Goal: Task Accomplishment & Management: Use online tool/utility

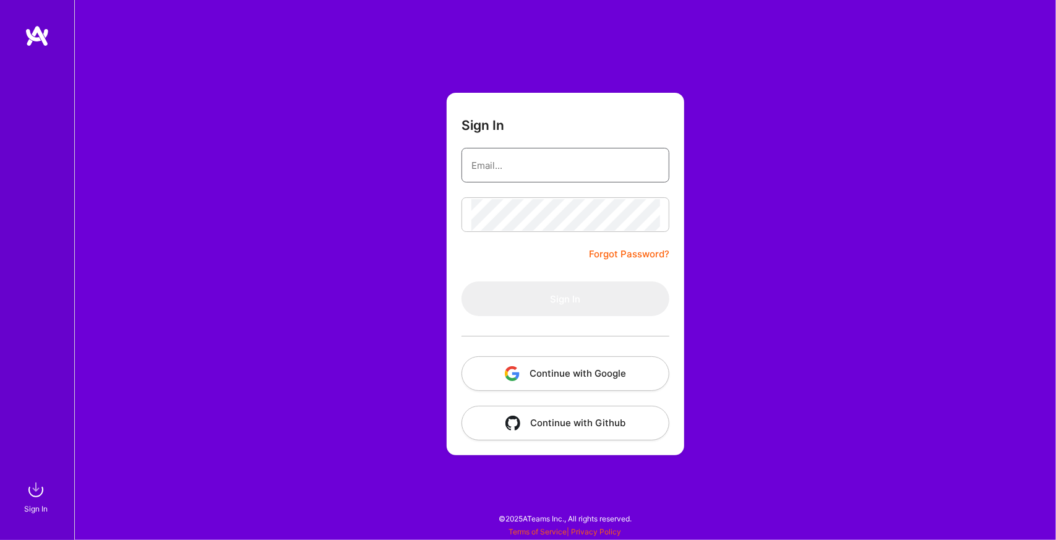
type input "[EMAIL_ADDRESS][DOMAIN_NAME]"
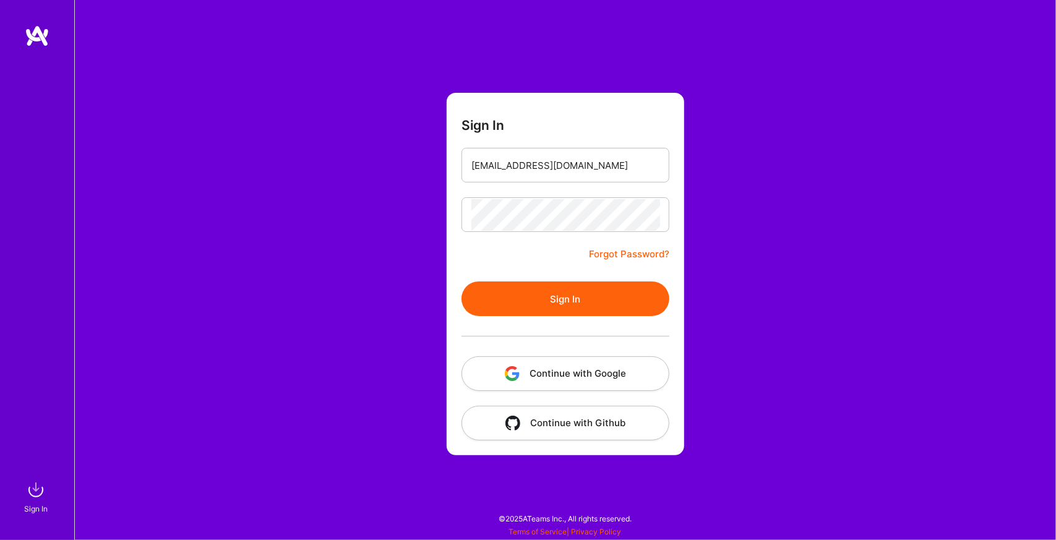
click at [554, 237] on form "Sign In [EMAIL_ADDRESS][DOMAIN_NAME] Forgot Password? Sign In Continue with Goo…" at bounding box center [566, 274] width 238 height 363
click at [565, 297] on button "Sign In" at bounding box center [565, 298] width 208 height 35
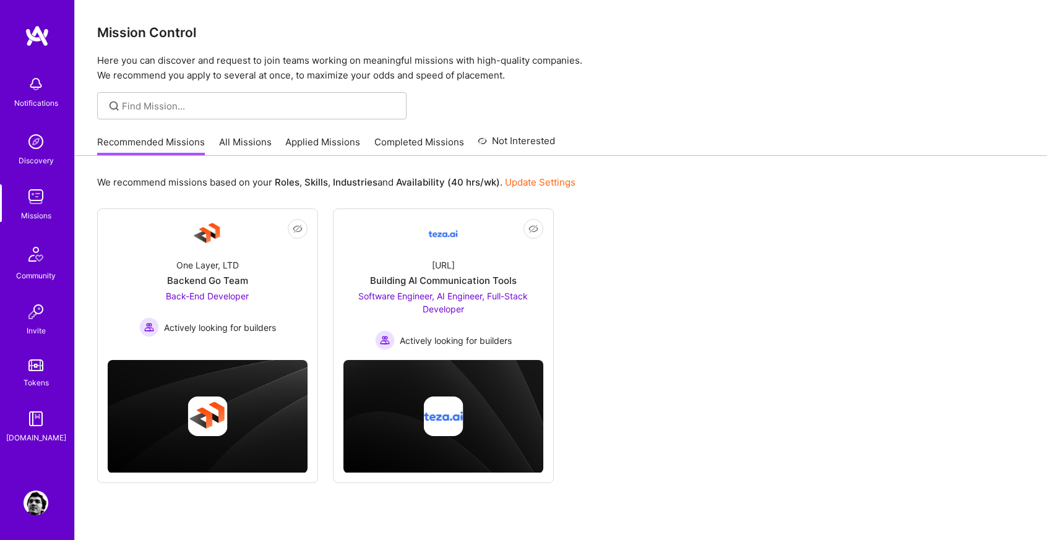
click at [753, 311] on div "Not Interested One Layer, LTD Backend Go Team Back-End Developer Actively looki…" at bounding box center [560, 345] width 927 height 275
click at [236, 147] on link "All Missions" at bounding box center [245, 145] width 53 height 20
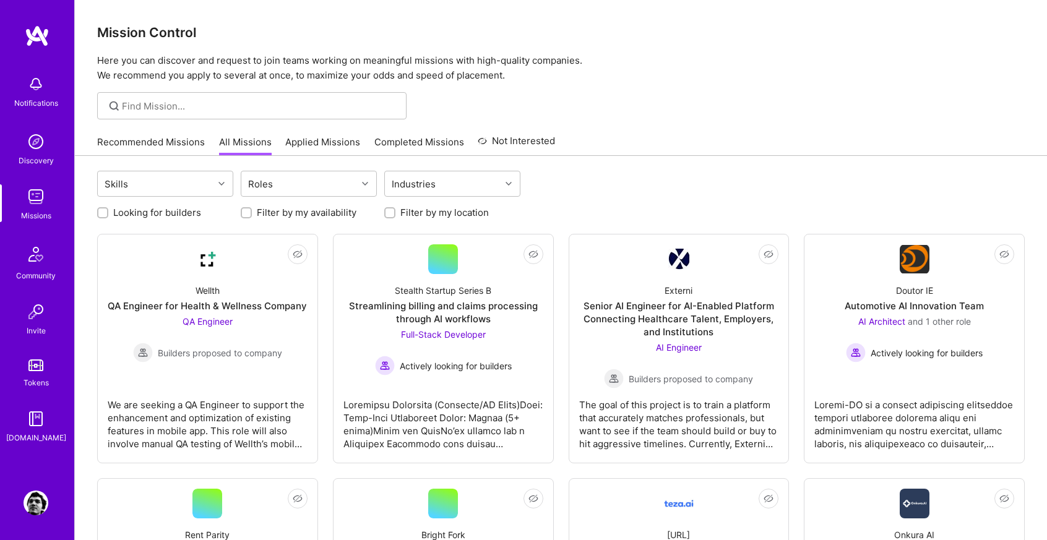
drag, startPoint x: 685, startPoint y: 112, endPoint x: 682, endPoint y: 121, distance: 9.4
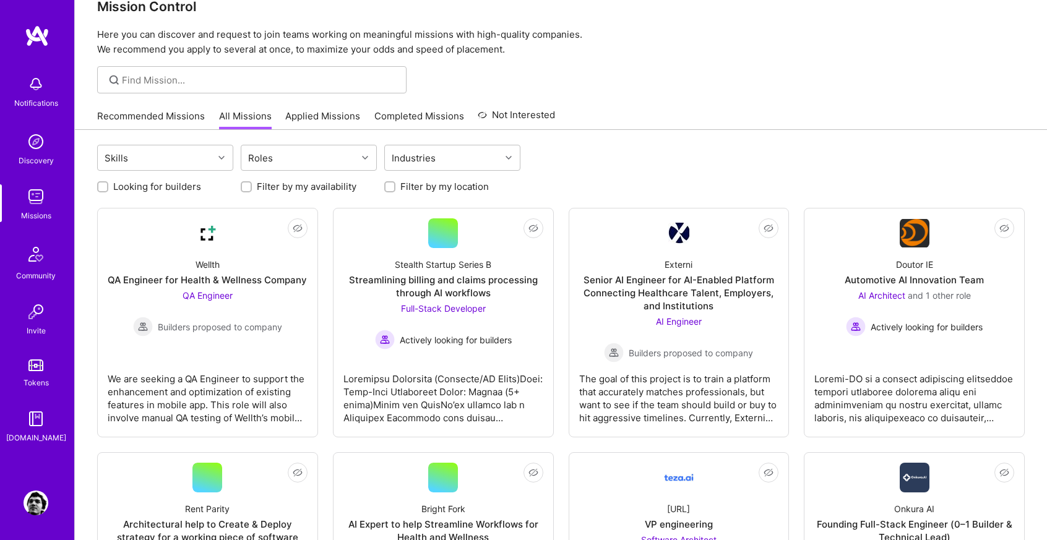
scroll to position [27, 0]
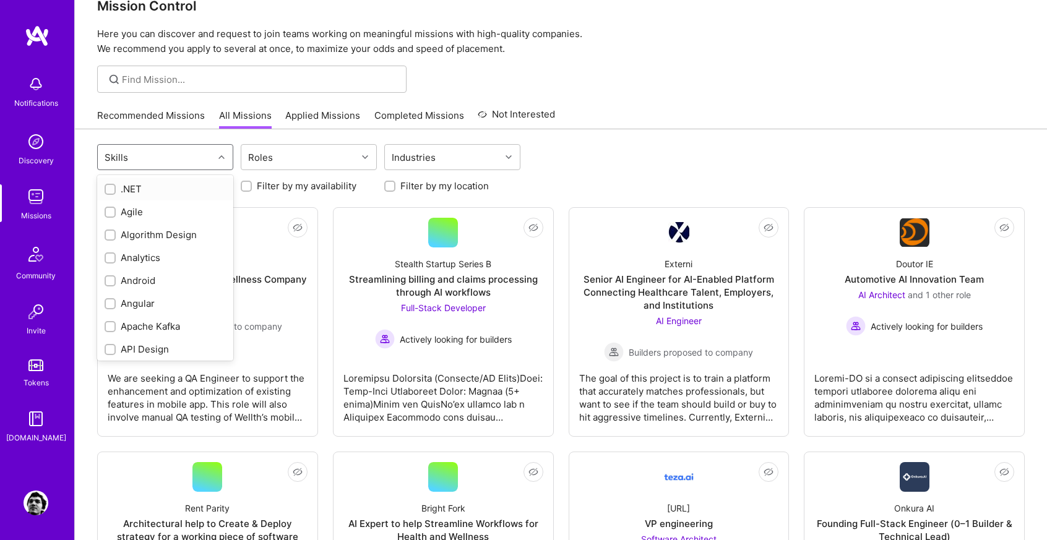
click at [208, 164] on div "Skills" at bounding box center [156, 157] width 116 height 25
click at [110, 187] on input "checkbox" at bounding box center [111, 190] width 9 height 9
checkbox input "true"
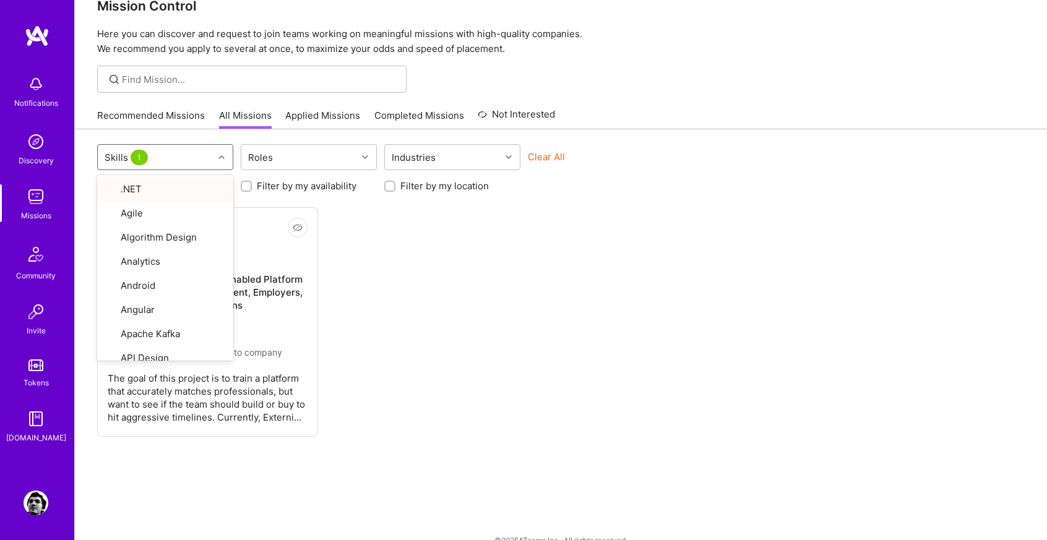
click at [759, 101] on div "Mission Control Here you can discover and request to join teams working on mean…" at bounding box center [561, 267] width 972 height 588
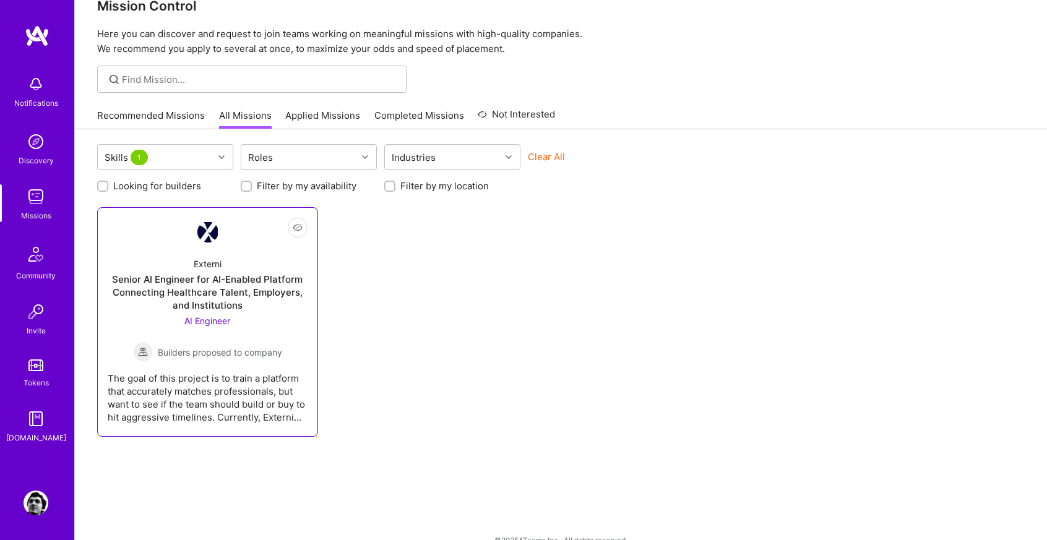
click at [221, 274] on div "Senior AI Engineer for AI-Enabled Platform Connecting Healthcare Talent, Employ…" at bounding box center [208, 292] width 200 height 39
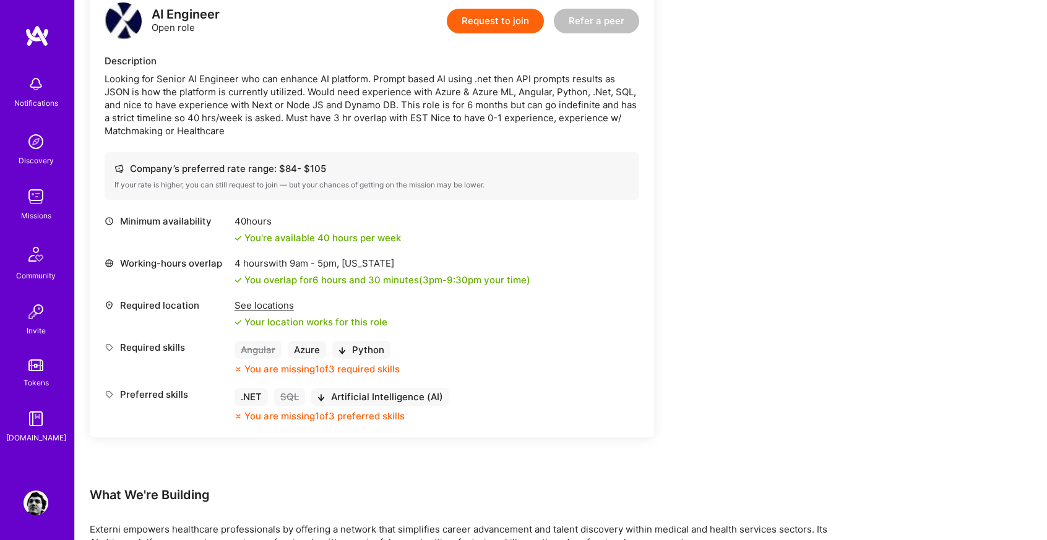
scroll to position [332, 0]
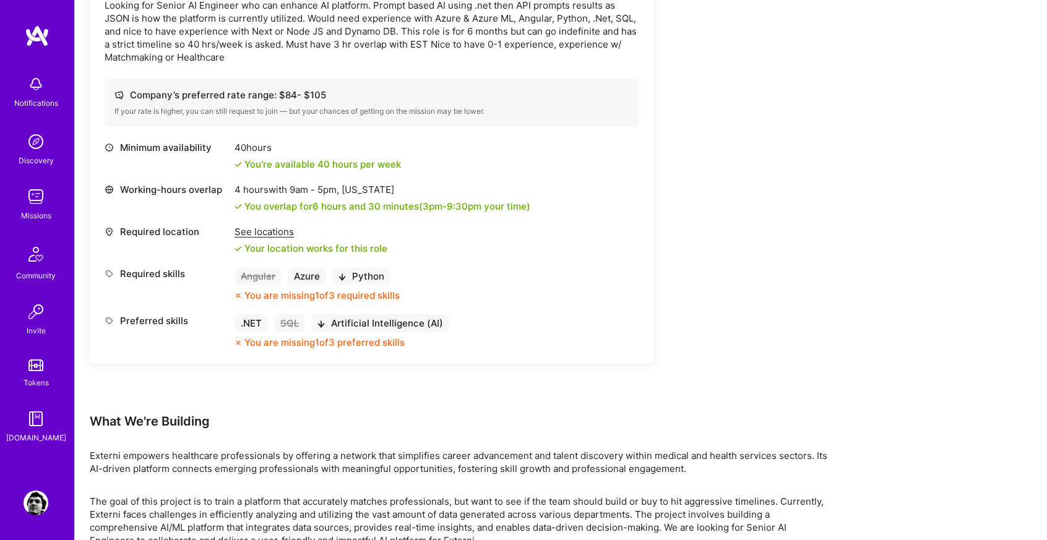
drag, startPoint x: 732, startPoint y: 301, endPoint x: 700, endPoint y: 238, distance: 70.5
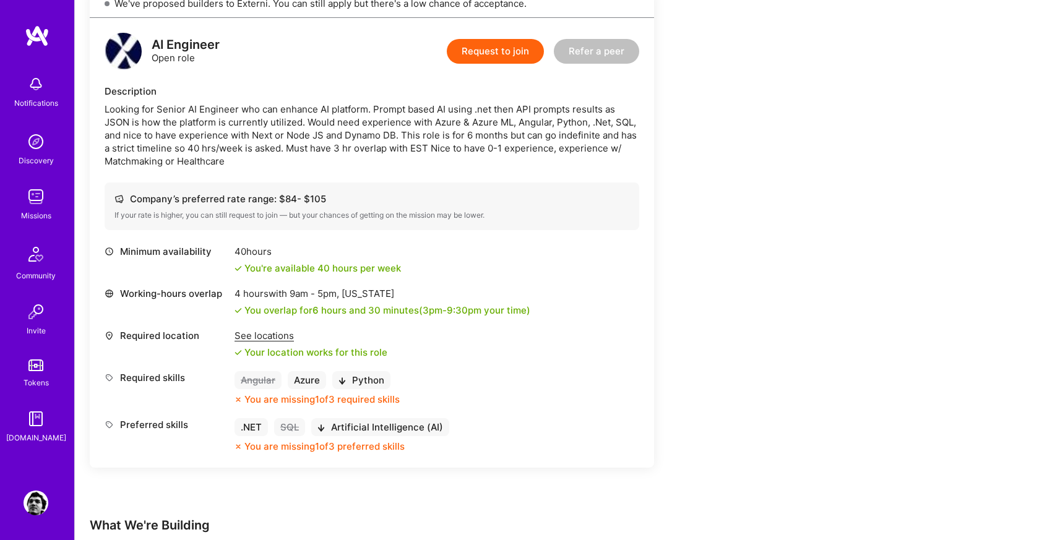
scroll to position [296, 0]
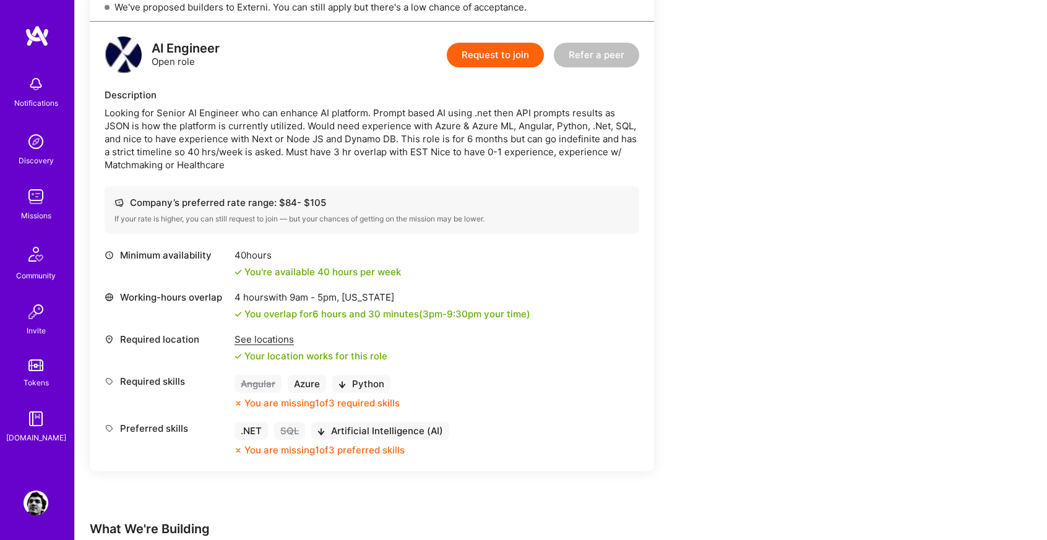
drag, startPoint x: 679, startPoint y: 217, endPoint x: 684, endPoint y: 229, distance: 13.6
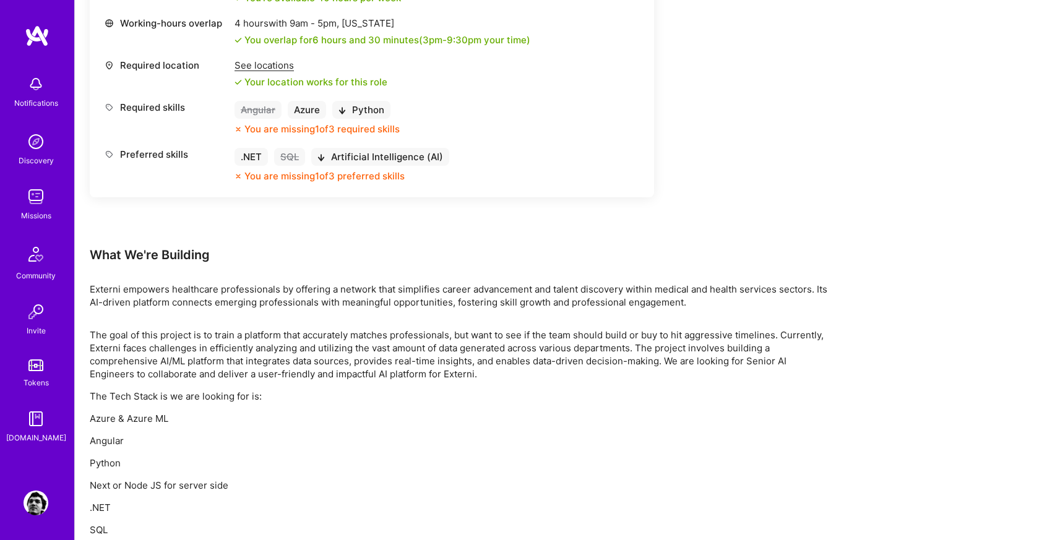
scroll to position [572, 0]
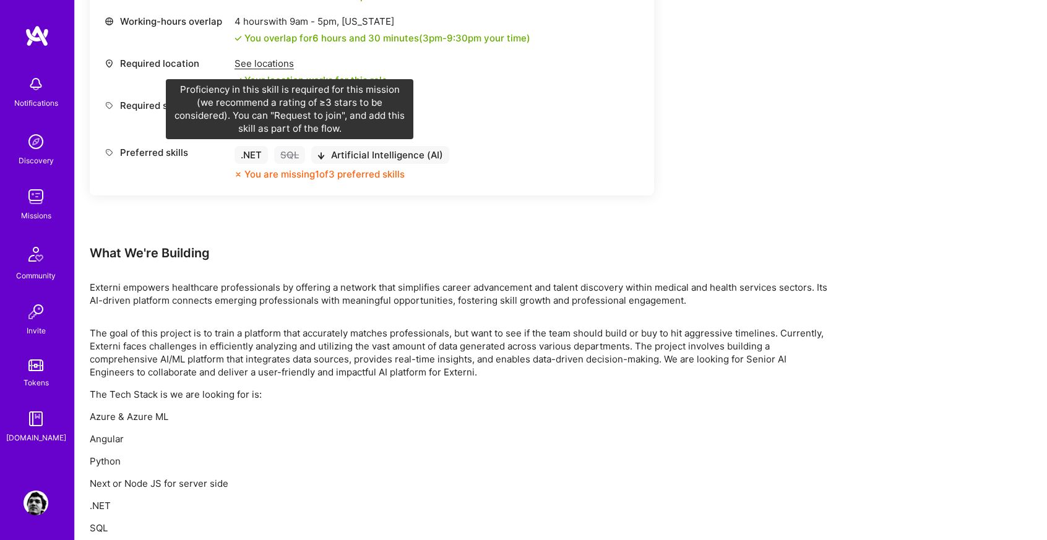
click at [276, 158] on div "SQL" at bounding box center [289, 155] width 31 height 18
click at [288, 158] on div "SQL" at bounding box center [289, 155] width 31 height 18
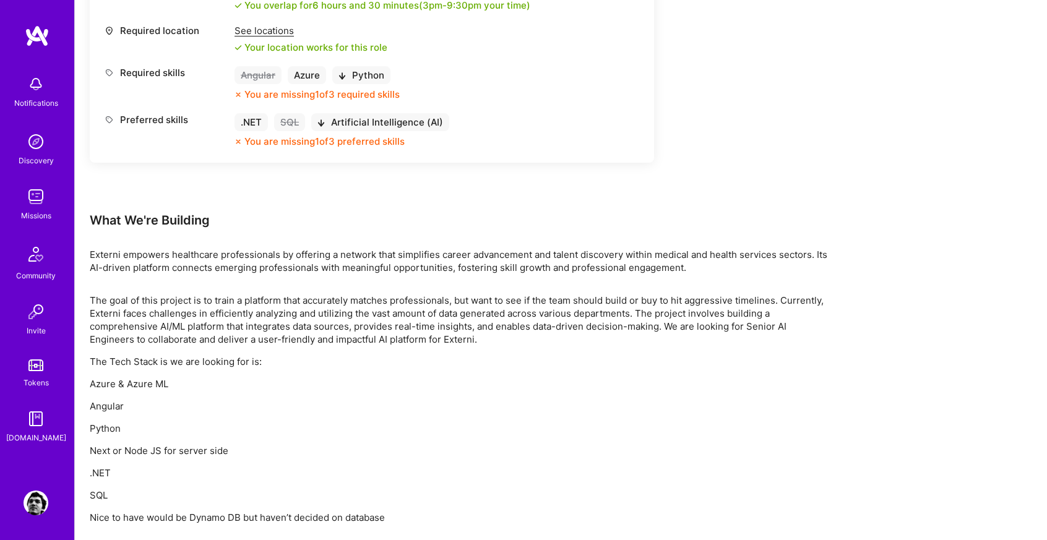
scroll to position [652, 0]
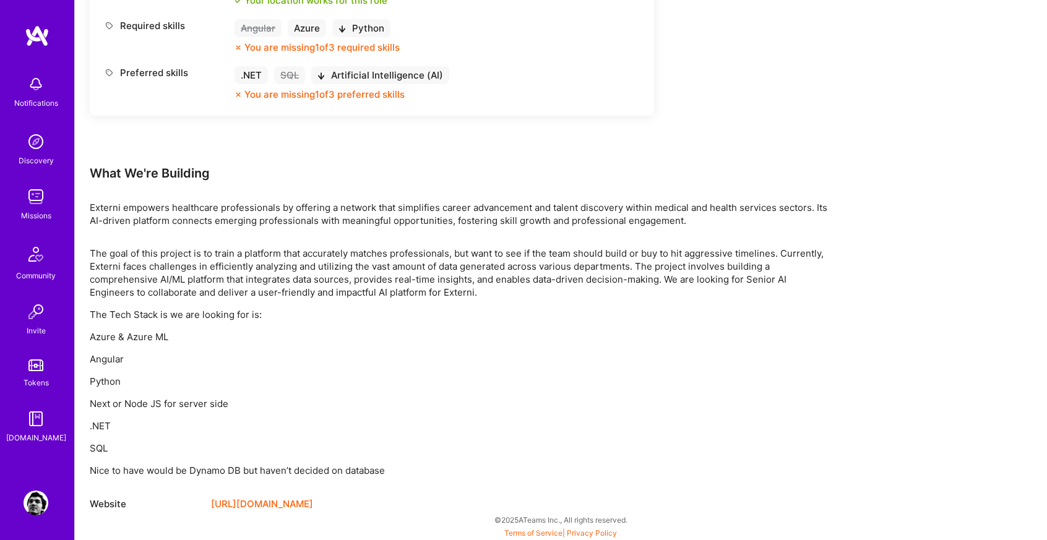
drag, startPoint x: 396, startPoint y: 264, endPoint x: 408, endPoint y: 311, distance: 49.2
click at [259, 504] on link "[URL][DOMAIN_NAME]" at bounding box center [262, 504] width 102 height 15
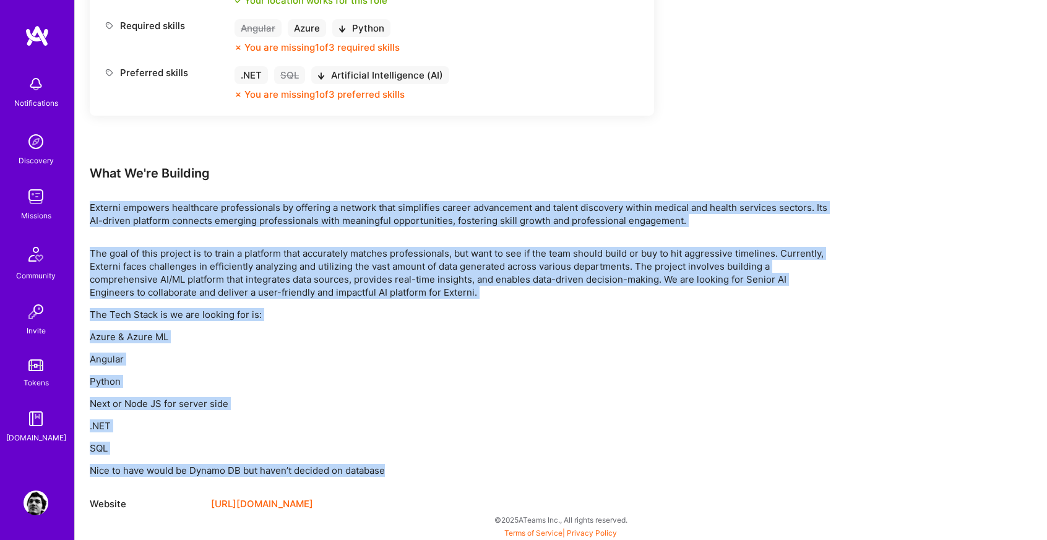
drag, startPoint x: 89, startPoint y: 204, endPoint x: 404, endPoint y: 475, distance: 415.4
click at [404, 475] on div "Earn tokens for inviting a new [PERSON_NAME] to this mission Do you know the pe…" at bounding box center [461, 20] width 742 height 983
copy div "Externi empowers healthcare professionals by offering a network that simplifies…"
drag, startPoint x: 190, startPoint y: 194, endPoint x: 241, endPoint y: 189, distance: 51.6
click at [191, 194] on div "Earn tokens for inviting a new [PERSON_NAME] to this mission Do you know the pe…" at bounding box center [461, 20] width 742 height 983
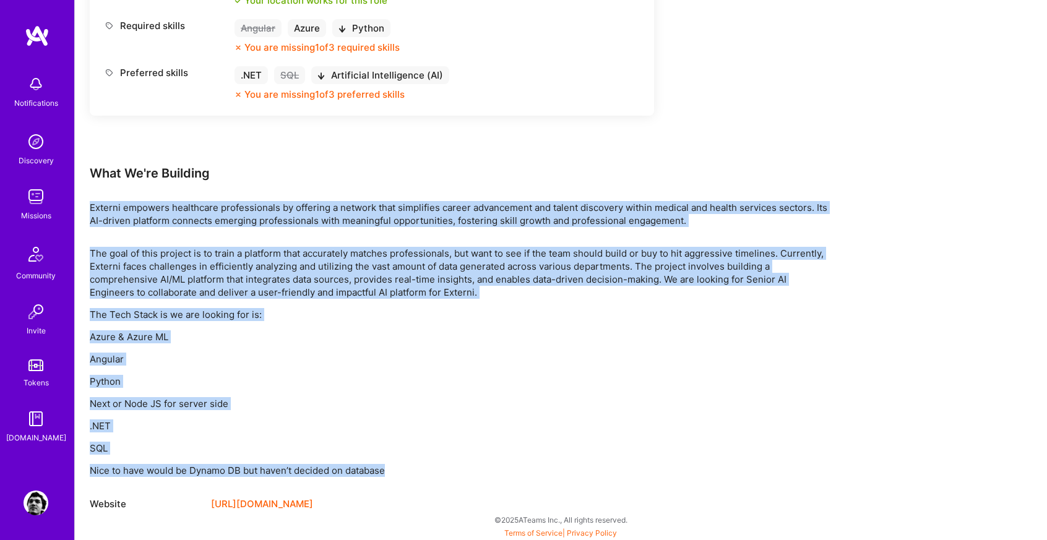
click at [324, 183] on div "Earn tokens for inviting a new [PERSON_NAME] to this mission Do you know the pe…" at bounding box center [461, 20] width 742 height 983
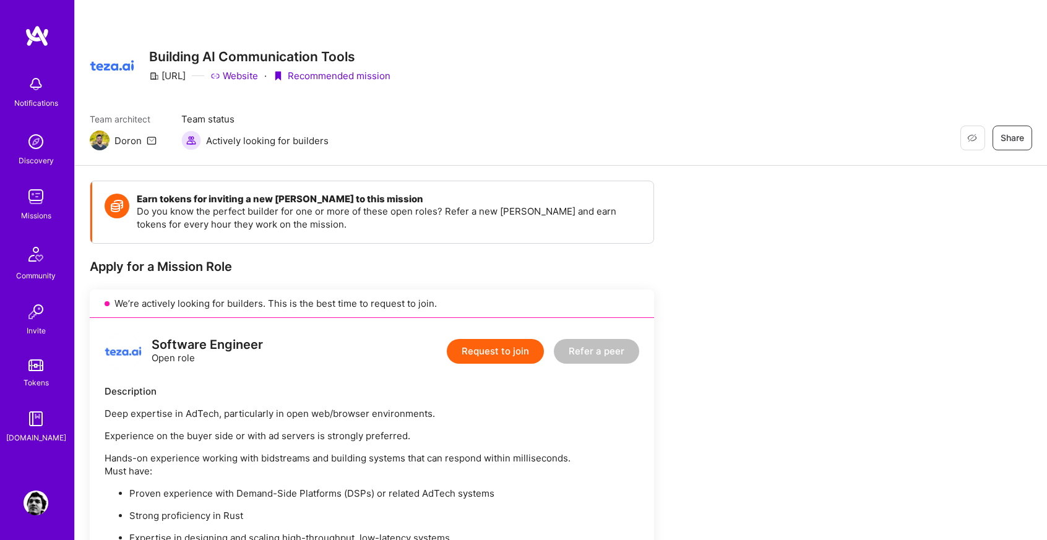
scroll to position [371, 0]
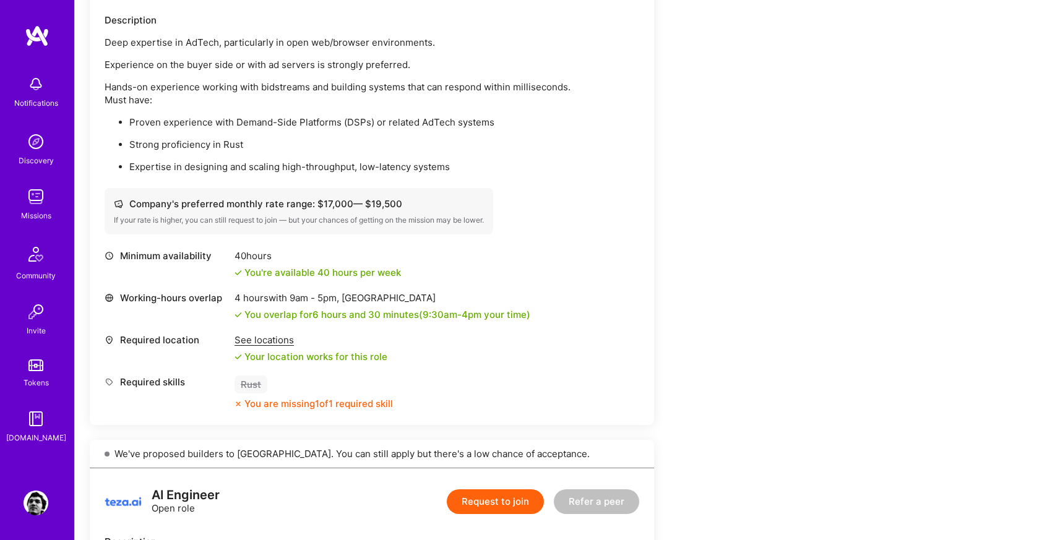
drag, startPoint x: 306, startPoint y: 148, endPoint x: 295, endPoint y: 108, distance: 41.1
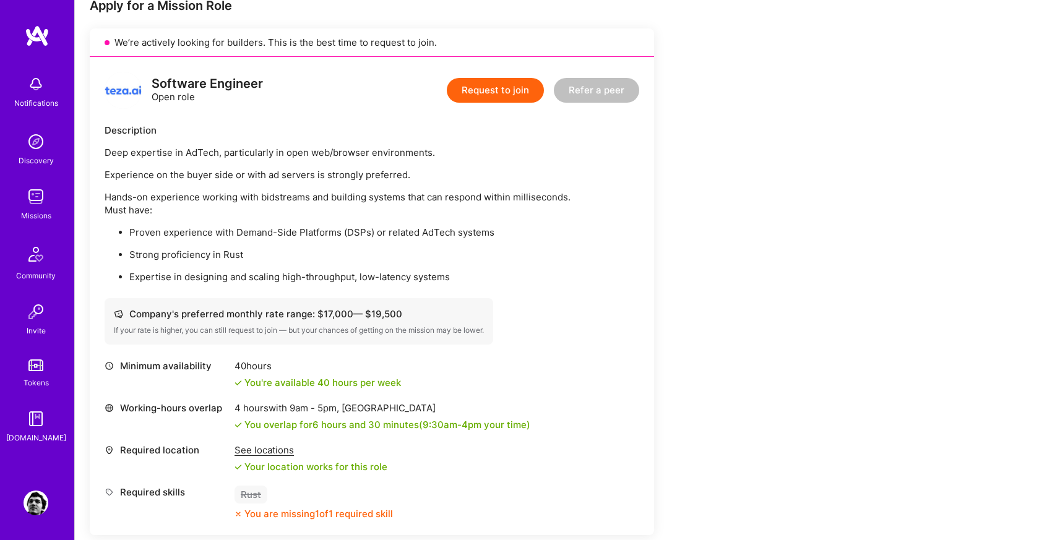
scroll to position [234, 0]
